Goal: Task Accomplishment & Management: Manage account settings

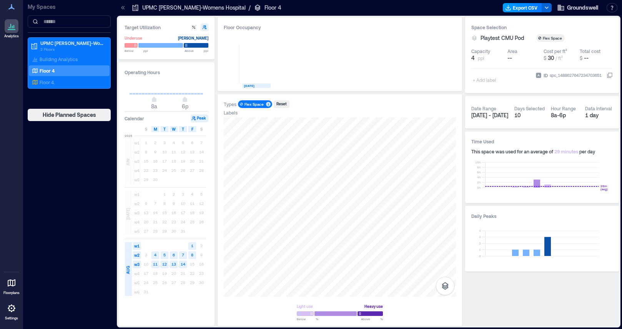
click at [531, 7] on button "Export CSV" at bounding box center [522, 7] width 39 height 9
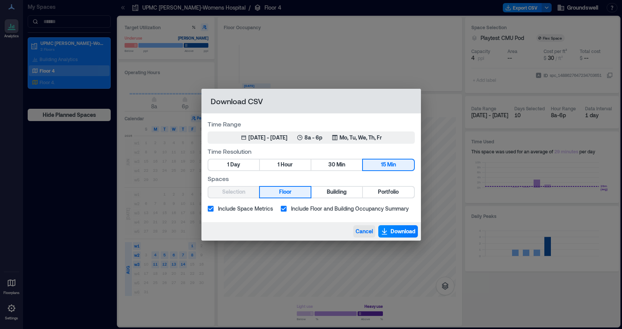
click at [362, 230] on span "Cancel" at bounding box center [364, 232] width 17 height 8
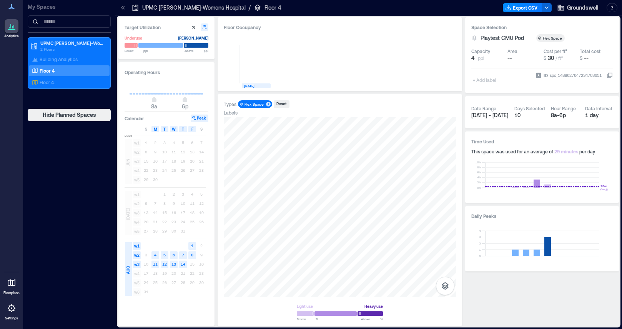
click at [13, 309] on icon at bounding box center [11, 308] width 9 height 9
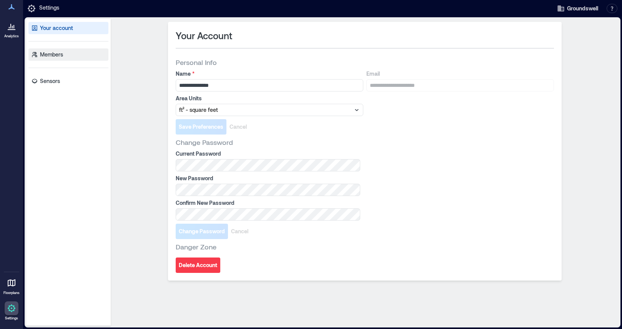
click at [64, 55] on link "Members" at bounding box center [68, 54] width 80 height 12
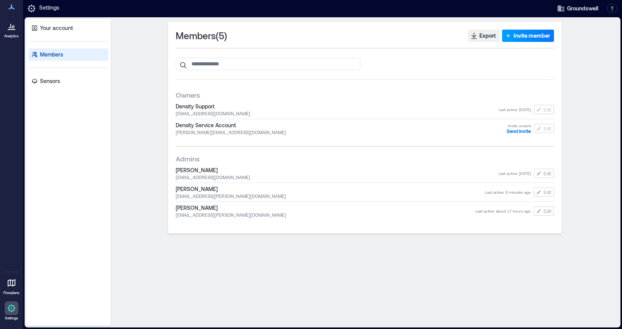
click at [521, 38] on span "Invite member" at bounding box center [532, 36] width 37 height 8
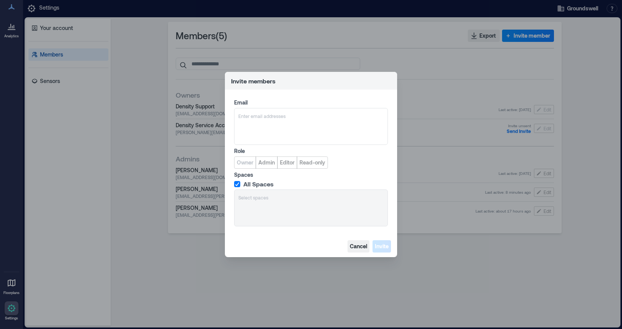
click at [358, 247] on span "Cancel" at bounding box center [358, 247] width 17 height 8
